Goal: Information Seeking & Learning: Compare options

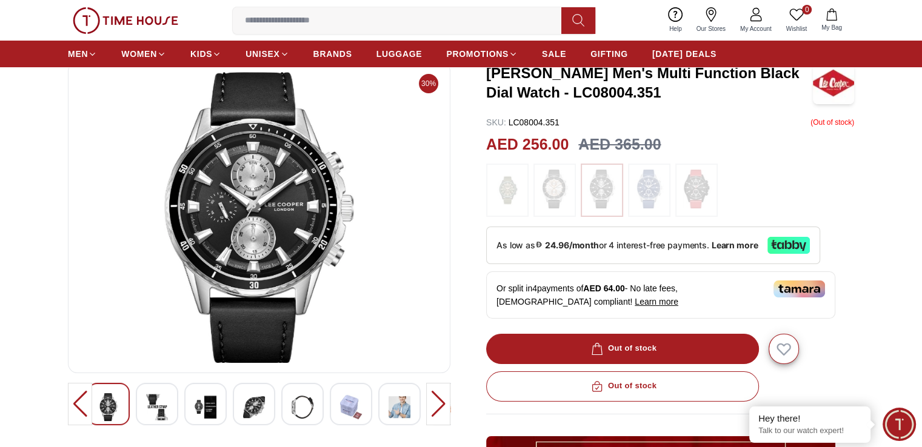
scroll to position [61, 0]
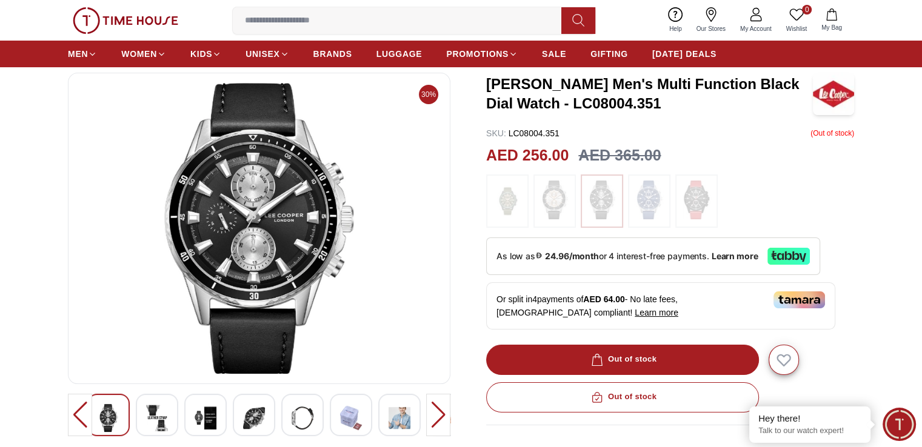
click at [636, 200] on img at bounding box center [649, 200] width 30 height 39
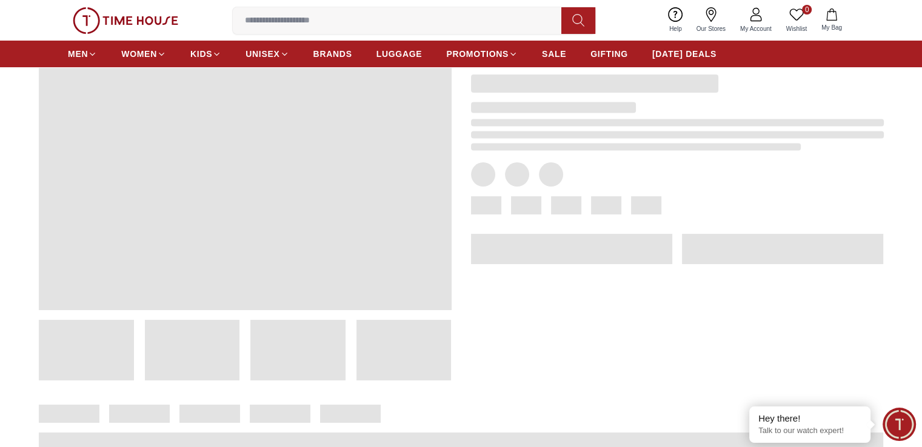
click at [599, 199] on span at bounding box center [606, 205] width 30 height 18
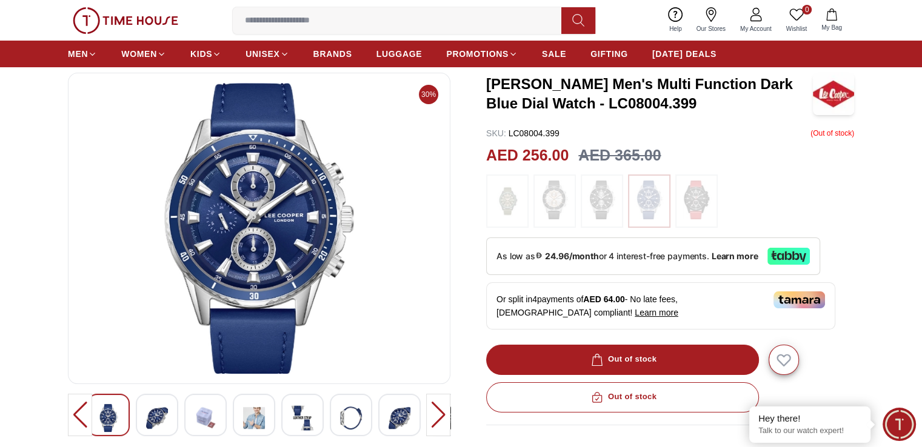
click at [599, 199] on img at bounding box center [602, 200] width 30 height 39
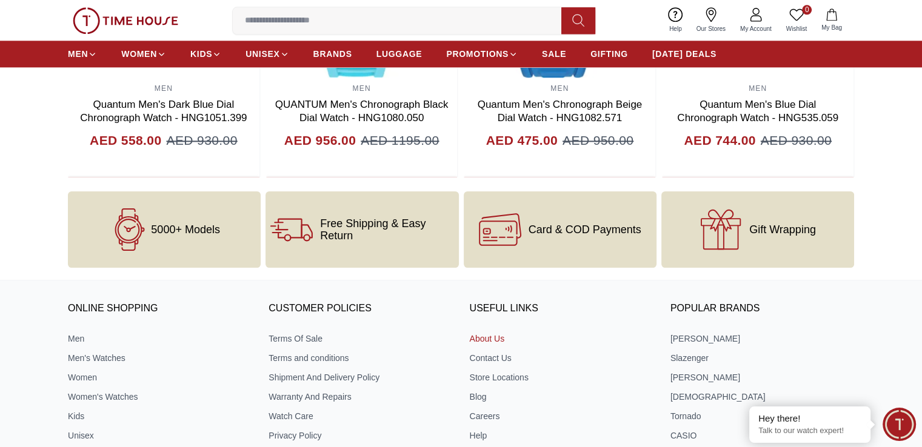
scroll to position [1646, 0]
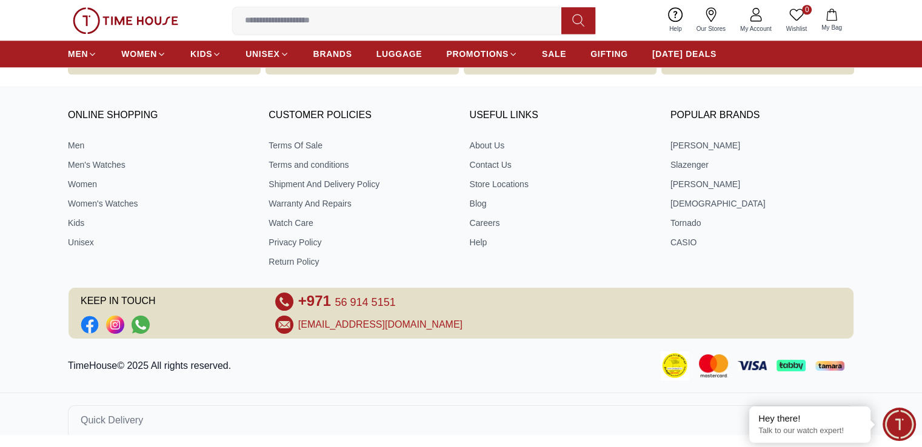
scroll to position [61, 0]
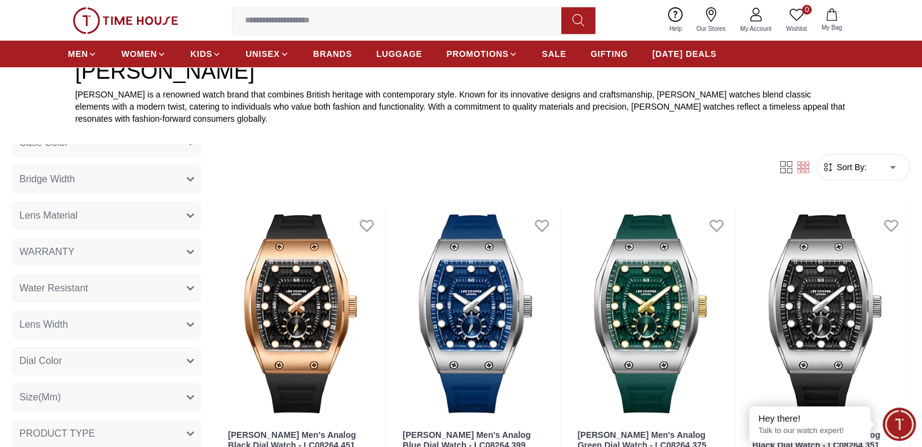
scroll to position [242, 0]
